Goal: Transaction & Acquisition: Purchase product/service

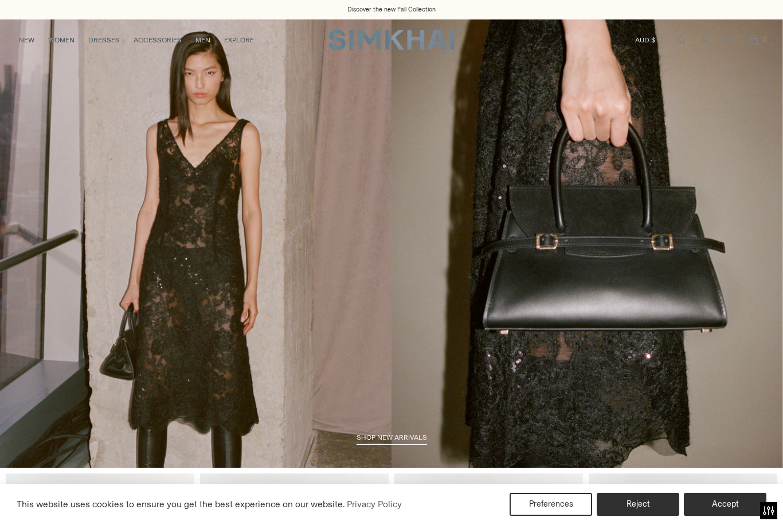
click at [34, 42] on link "NEW" at bounding box center [26, 40] width 15 height 25
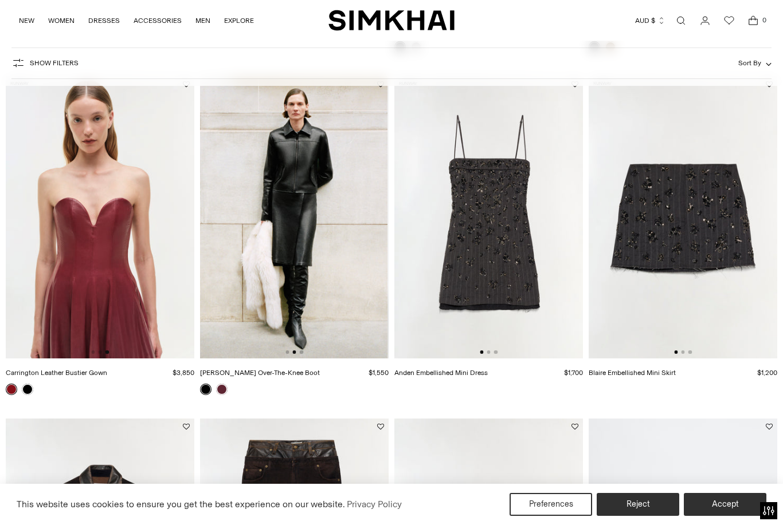
scroll to position [0, 188]
click at [331, 298] on img at bounding box center [294, 217] width 188 height 283
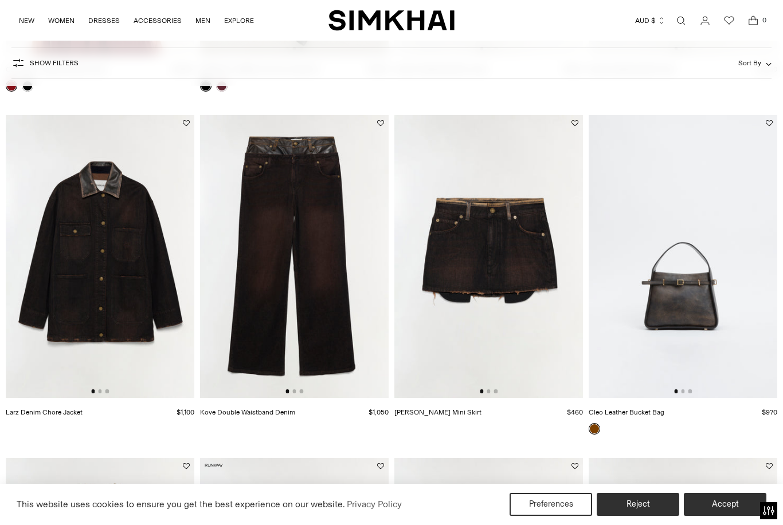
scroll to position [1149, 0]
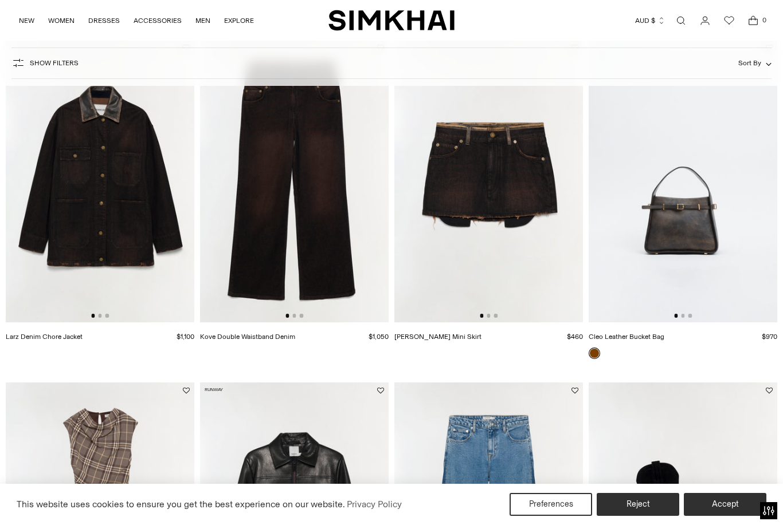
click at [709, 262] on img at bounding box center [682, 181] width 188 height 283
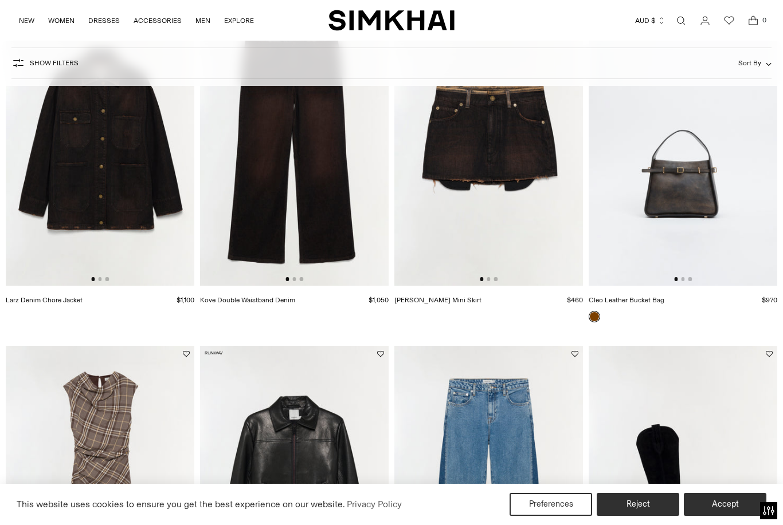
scroll to position [1385, 0]
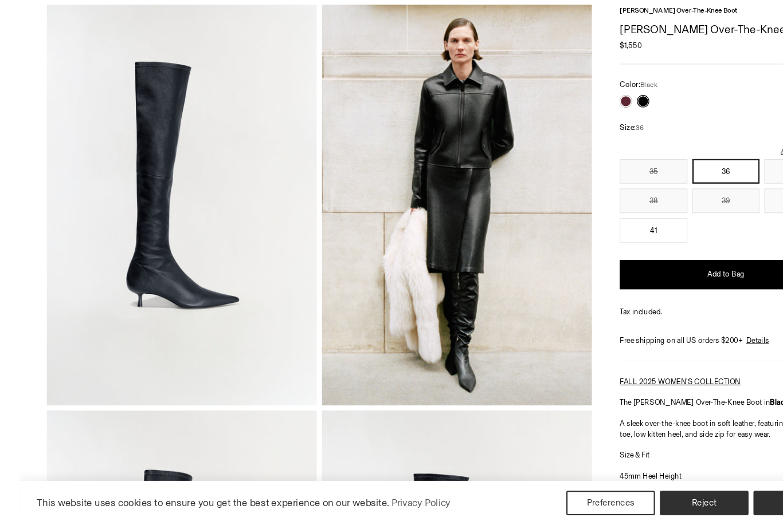
scroll to position [46, 0]
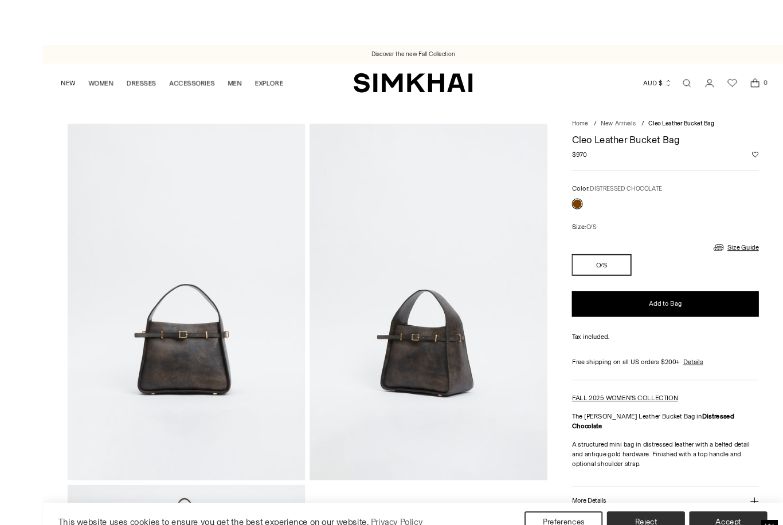
scroll to position [30, 0]
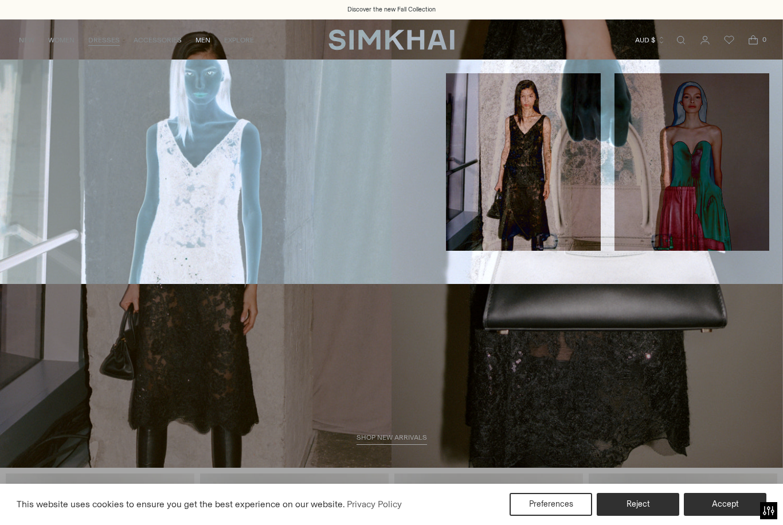
click at [45, 76] on link "All Dresses" at bounding box center [37, 78] width 46 height 8
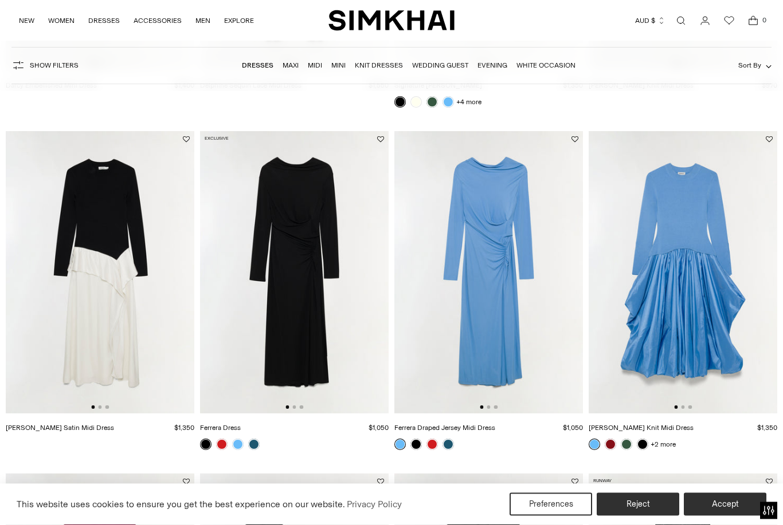
scroll to position [1406, 0]
click at [517, 325] on img at bounding box center [488, 272] width 188 height 283
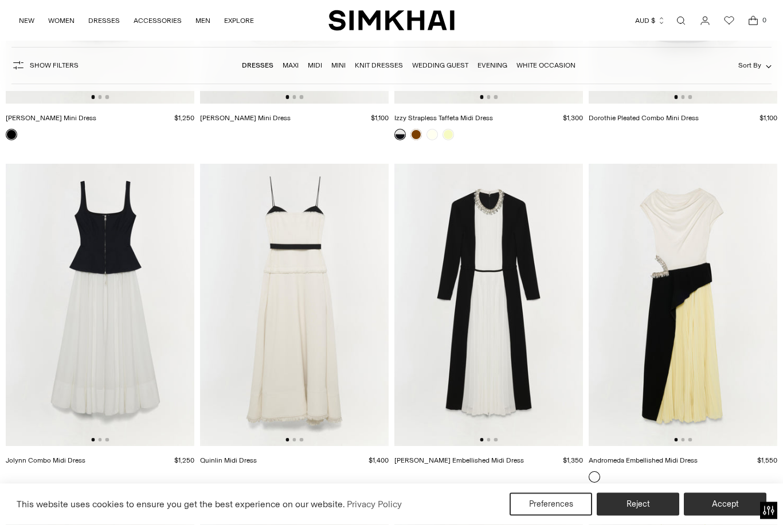
scroll to position [4832, 0]
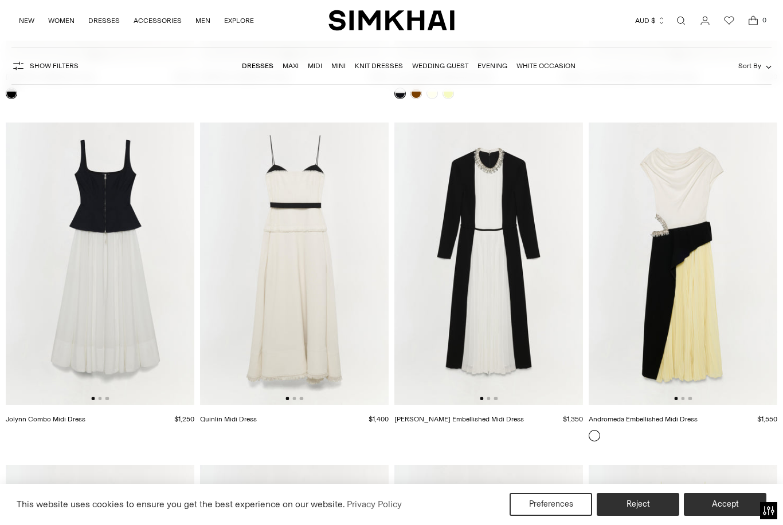
click at [771, 394] on img at bounding box center [682, 264] width 188 height 283
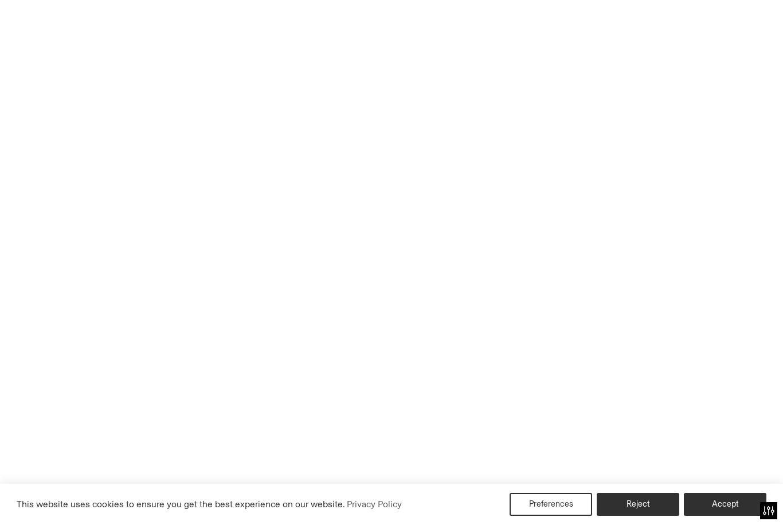
click at [516, 233] on img at bounding box center [488, 264] width 188 height 283
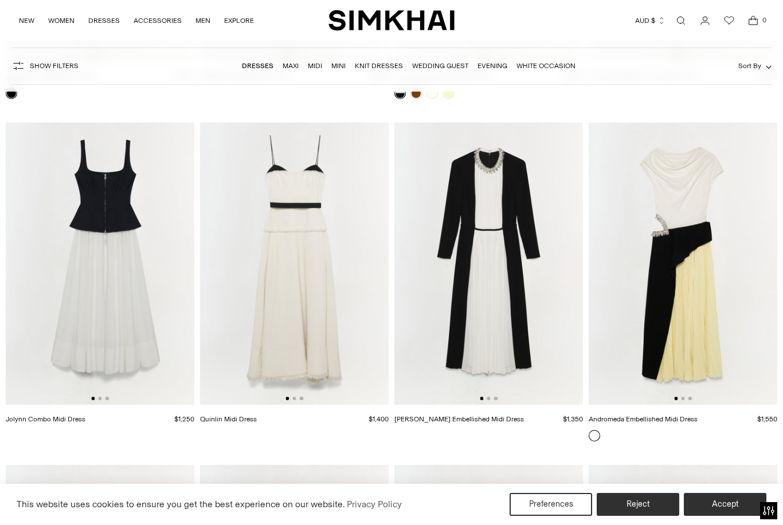
scroll to position [4869, 0]
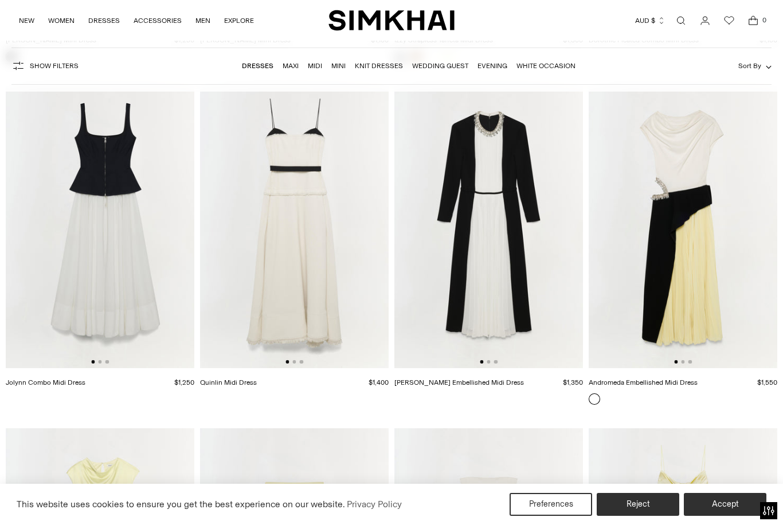
click at [726, 315] on img at bounding box center [682, 227] width 188 height 283
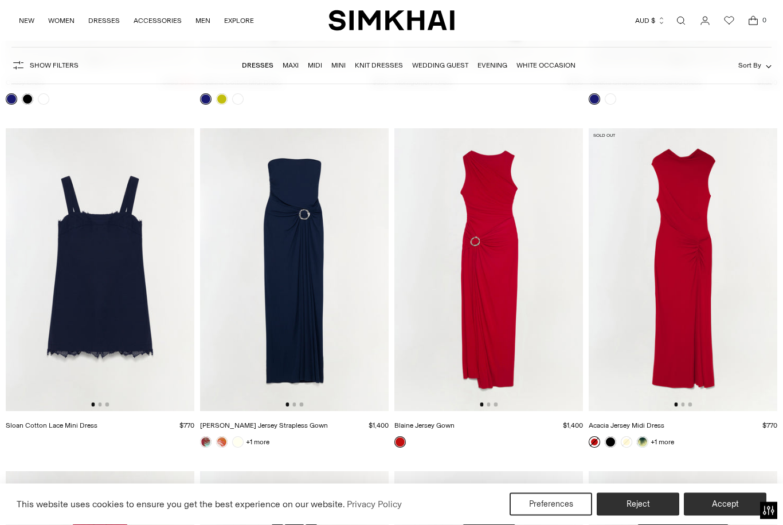
scroll to position [7226, 0]
click at [492, 295] on img at bounding box center [488, 269] width 188 height 283
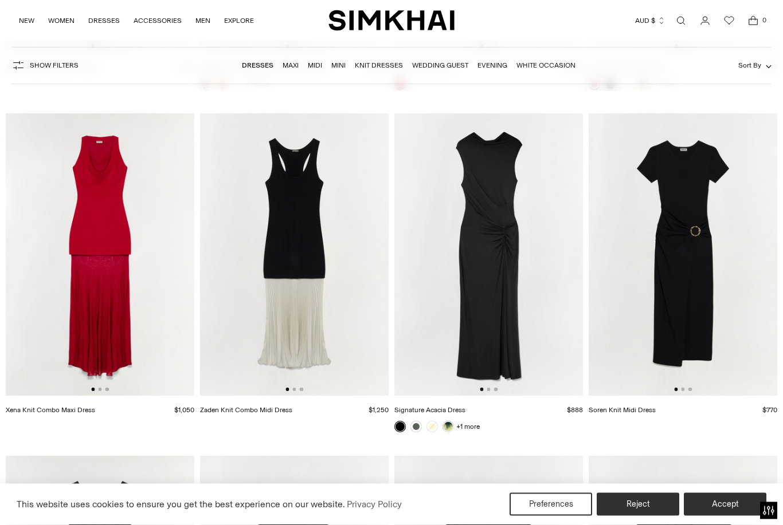
scroll to position [7584, 0]
click at [696, 300] on img at bounding box center [682, 254] width 188 height 283
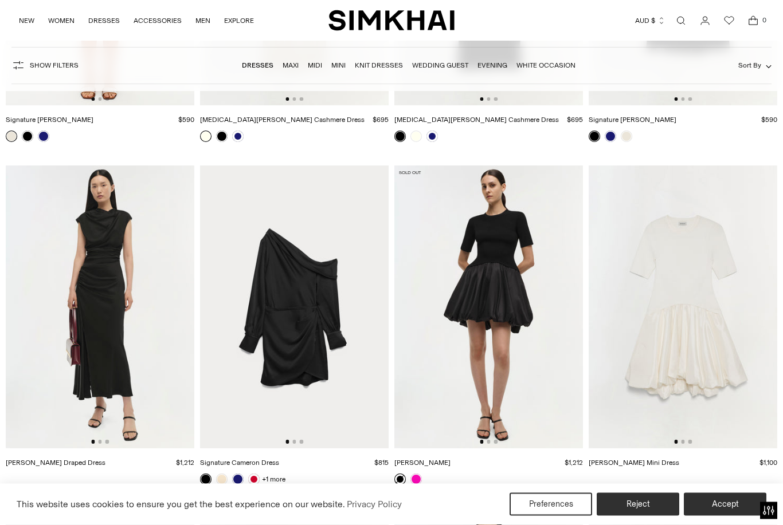
scroll to position [11304, 0]
click at [102, 334] on img at bounding box center [100, 307] width 188 height 283
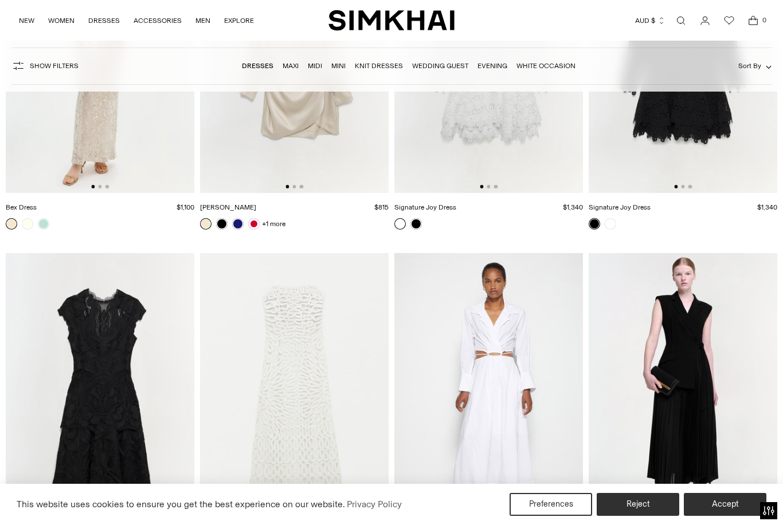
scroll to position [14600, 0]
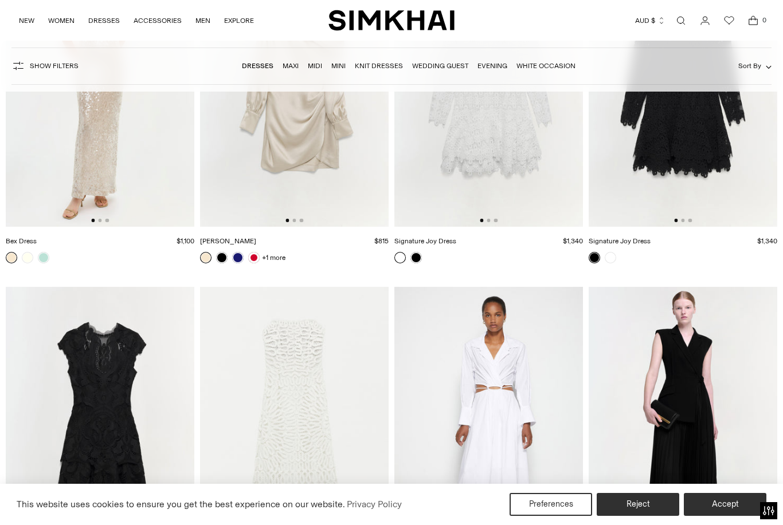
click at [737, 506] on button "Accept" at bounding box center [725, 504] width 83 height 23
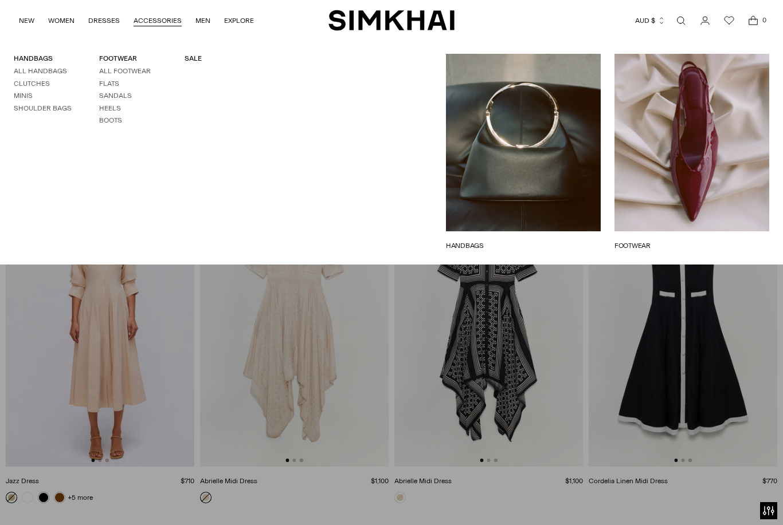
scroll to position [13673, 0]
click at [552, 241] on link "HANDBAGS" at bounding box center [523, 246] width 155 height 10
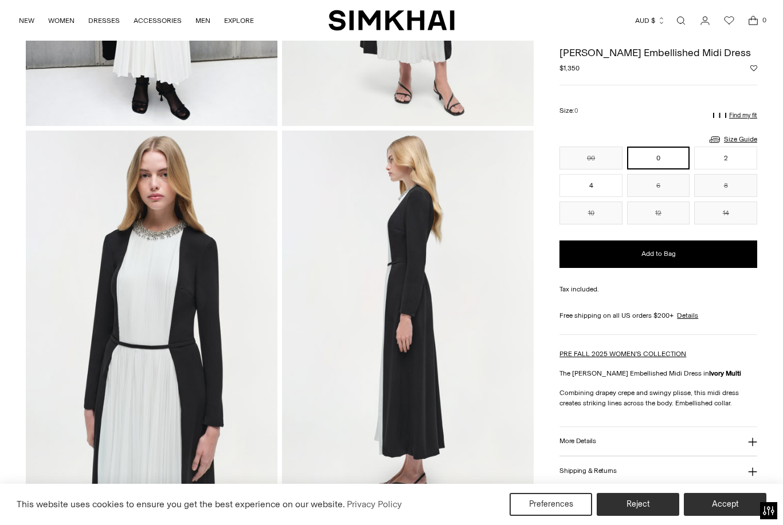
scroll to position [257, 0]
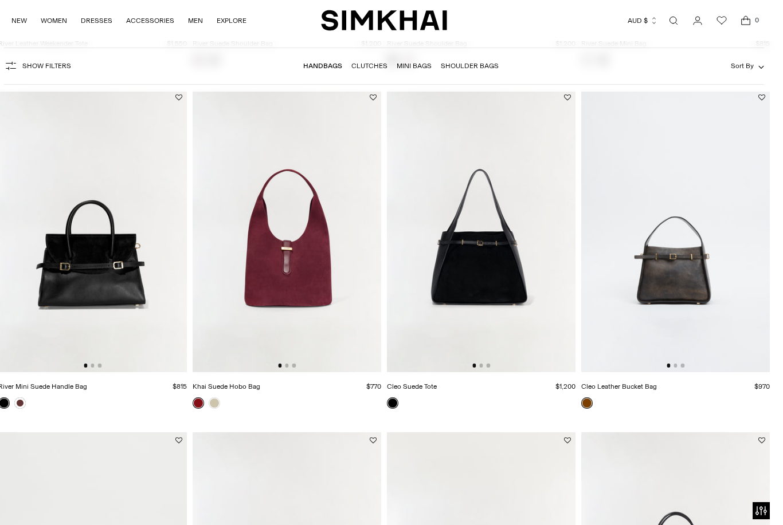
scroll to position [429, 0]
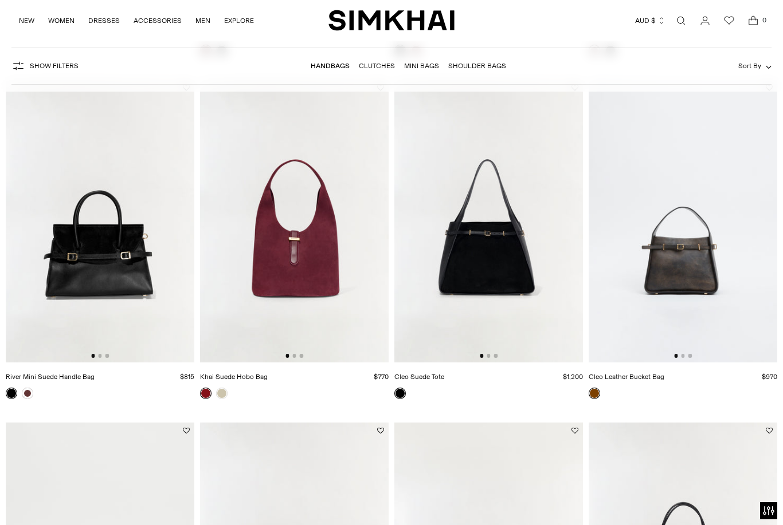
click at [149, 287] on img at bounding box center [100, 221] width 188 height 283
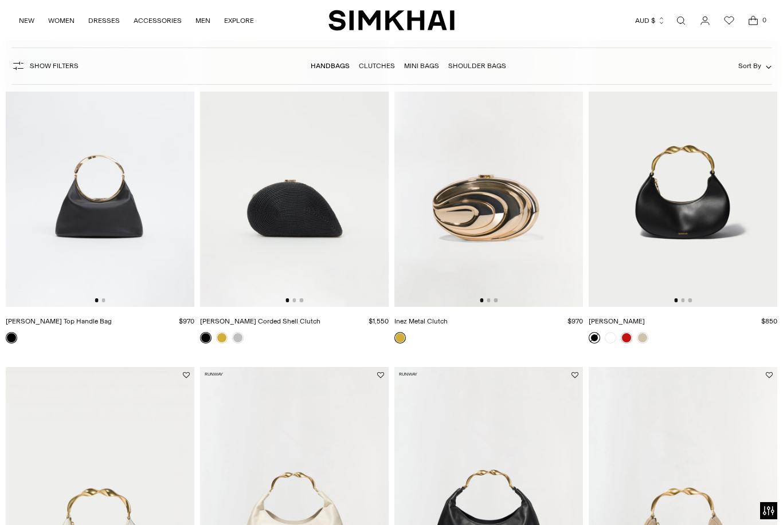
scroll to position [1165, 0]
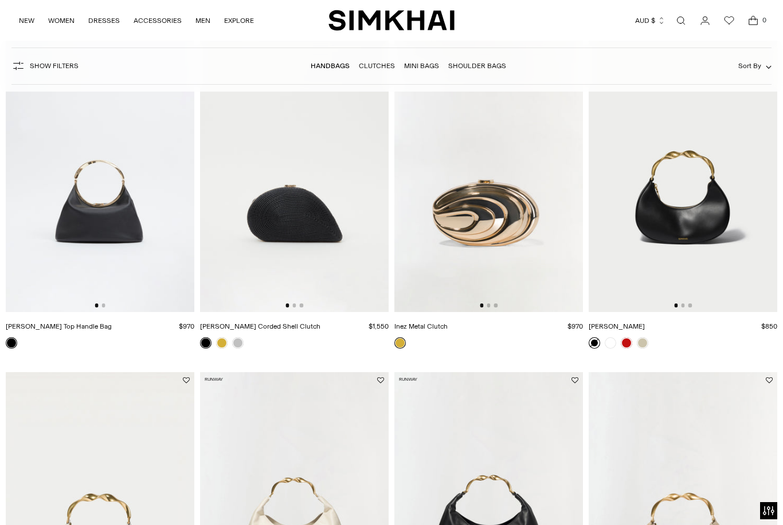
click at [329, 231] on img at bounding box center [294, 170] width 188 height 283
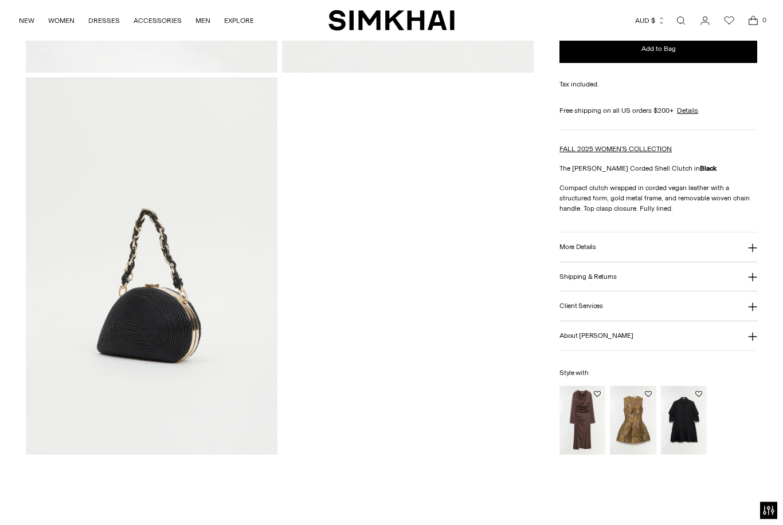
scroll to position [393, 0]
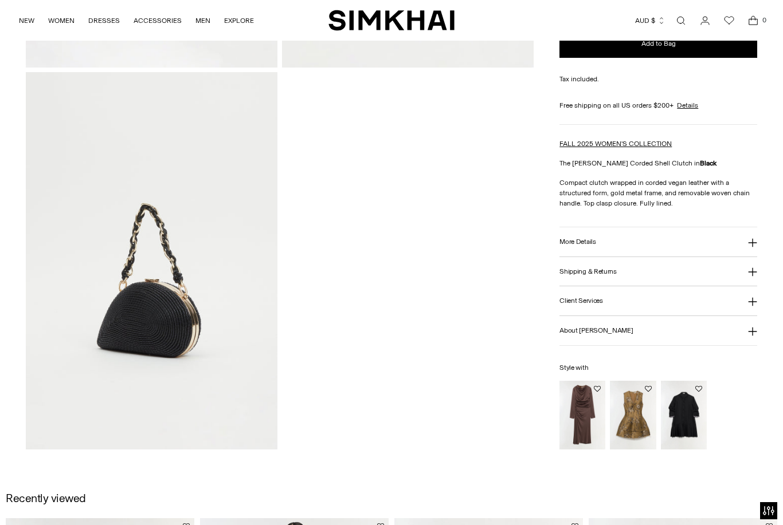
click at [179, 312] on img at bounding box center [152, 261] width 252 height 378
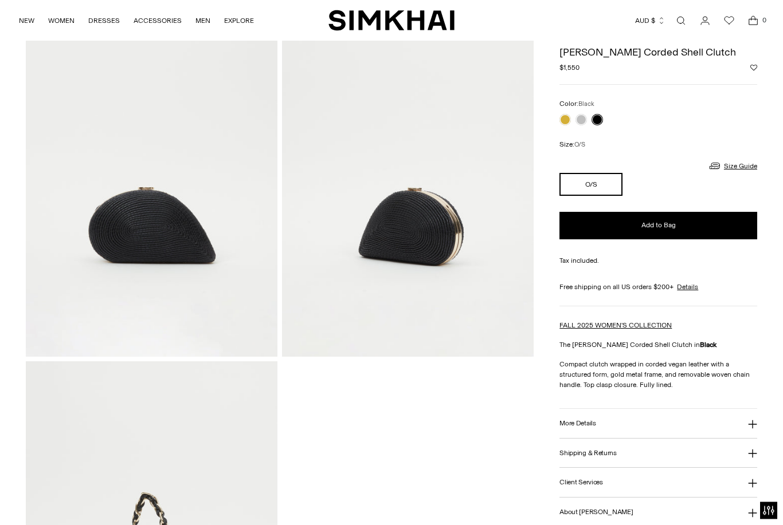
scroll to position [78, 0]
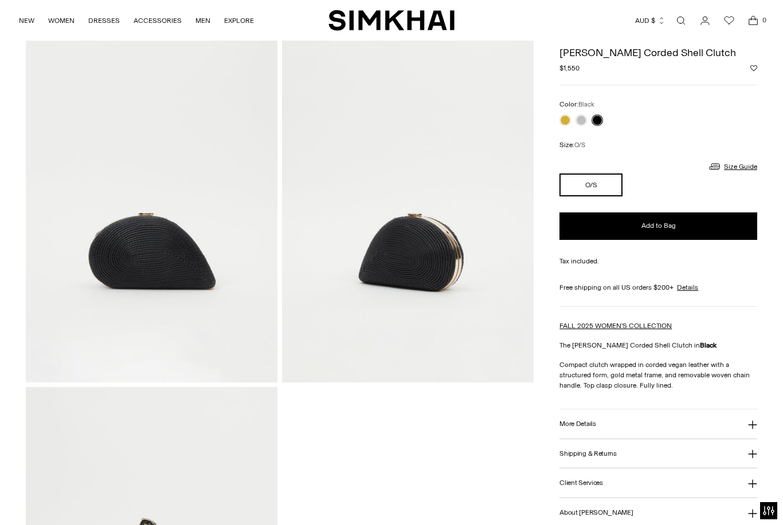
click at [580, 124] on link at bounding box center [580, 120] width 11 height 11
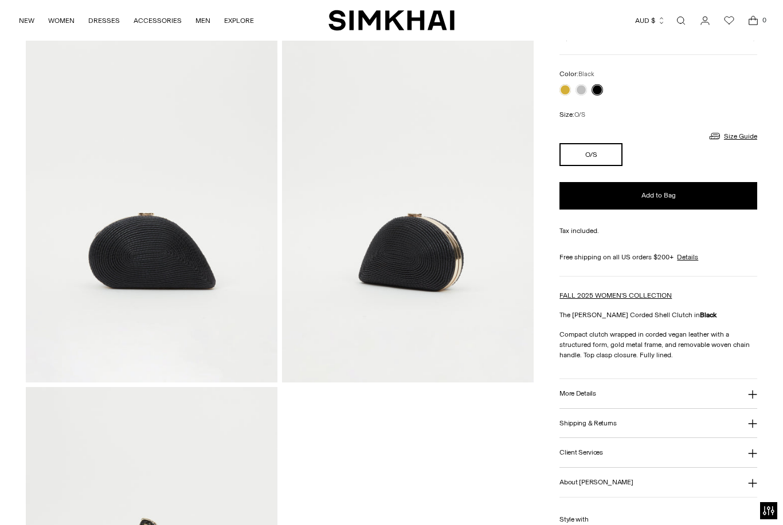
click at [563, 94] on link at bounding box center [564, 89] width 11 height 11
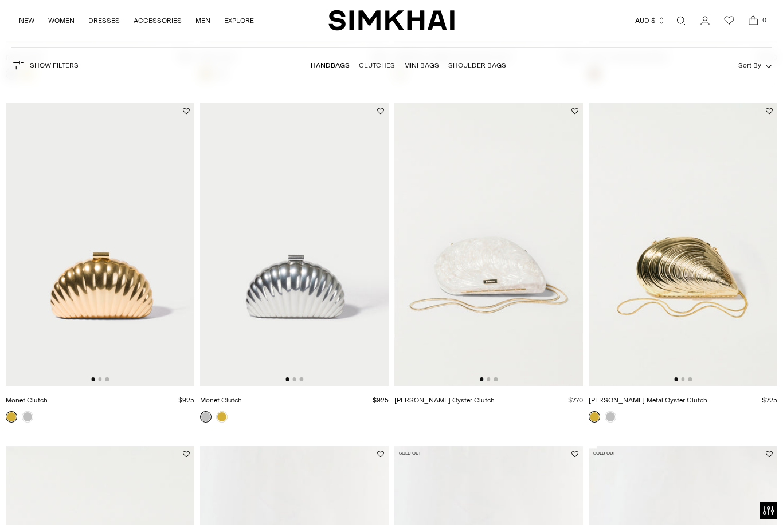
scroll to position [3137, 0]
